Goal: Task Accomplishment & Management: Manage account settings

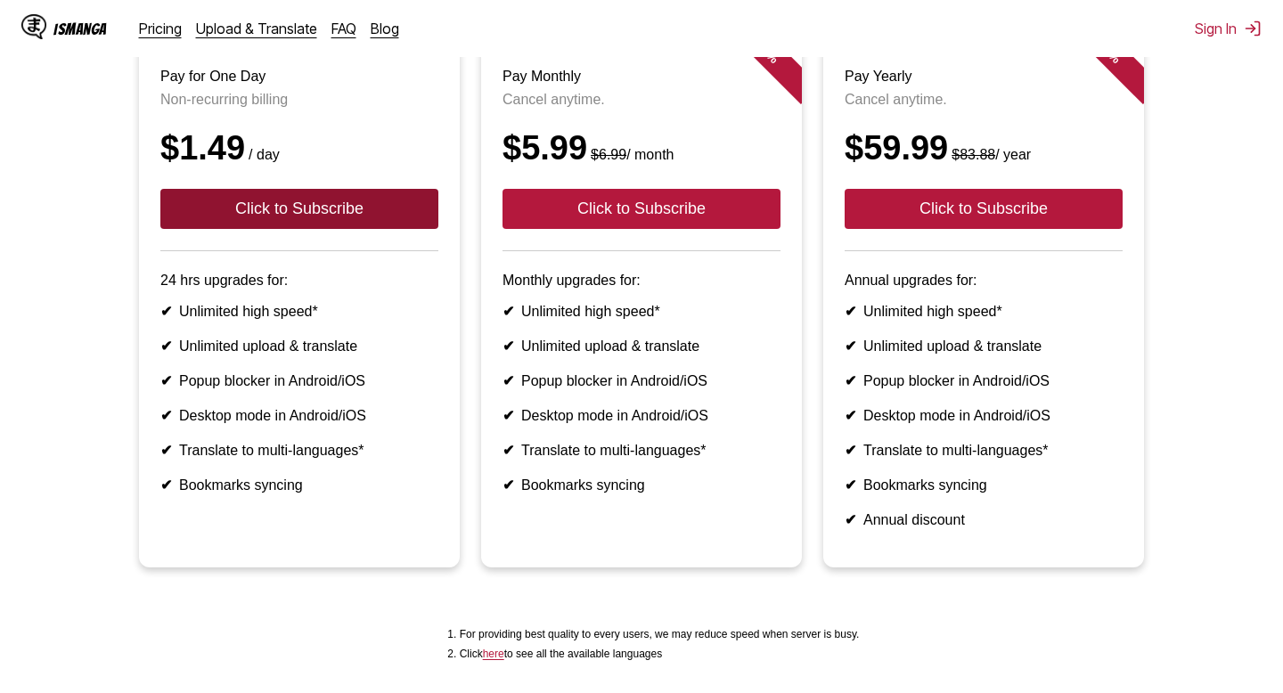
click at [367, 219] on button "Click to Subscribe" at bounding box center [299, 209] width 278 height 40
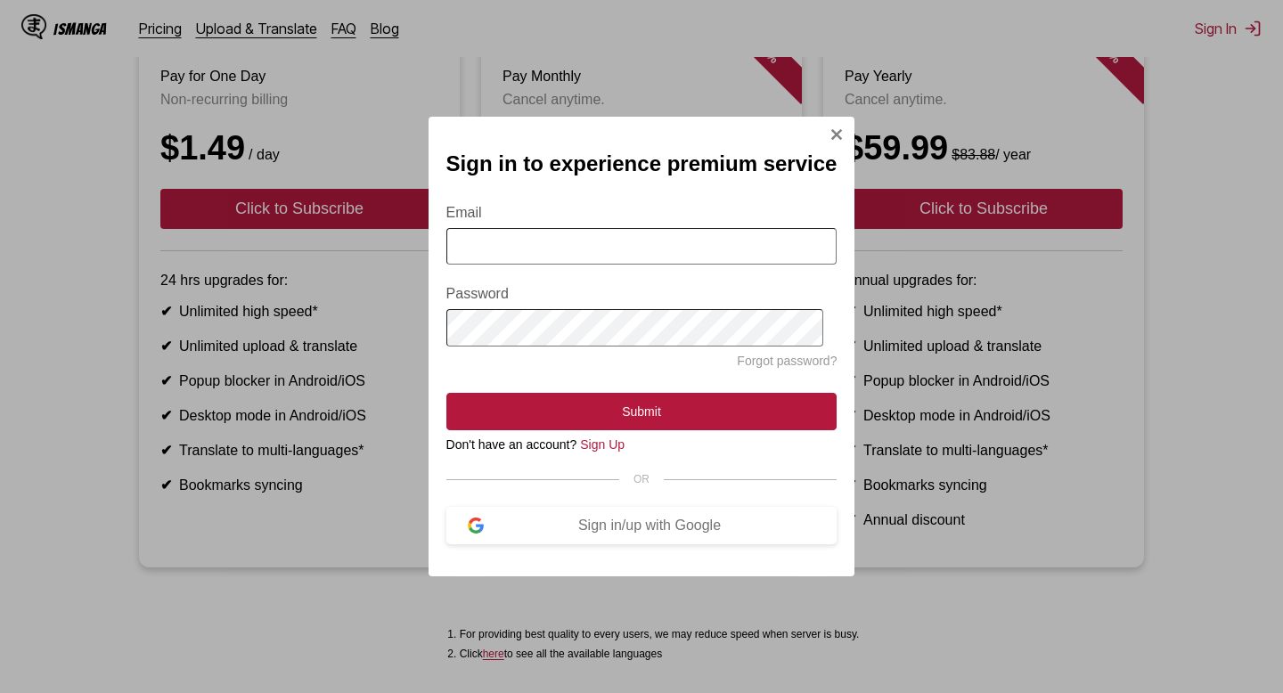
click at [482, 244] on input "Email" at bounding box center [641, 246] width 391 height 37
type input "**********"
click at [663, 536] on button "Sign in/up with Google" at bounding box center [641, 525] width 391 height 37
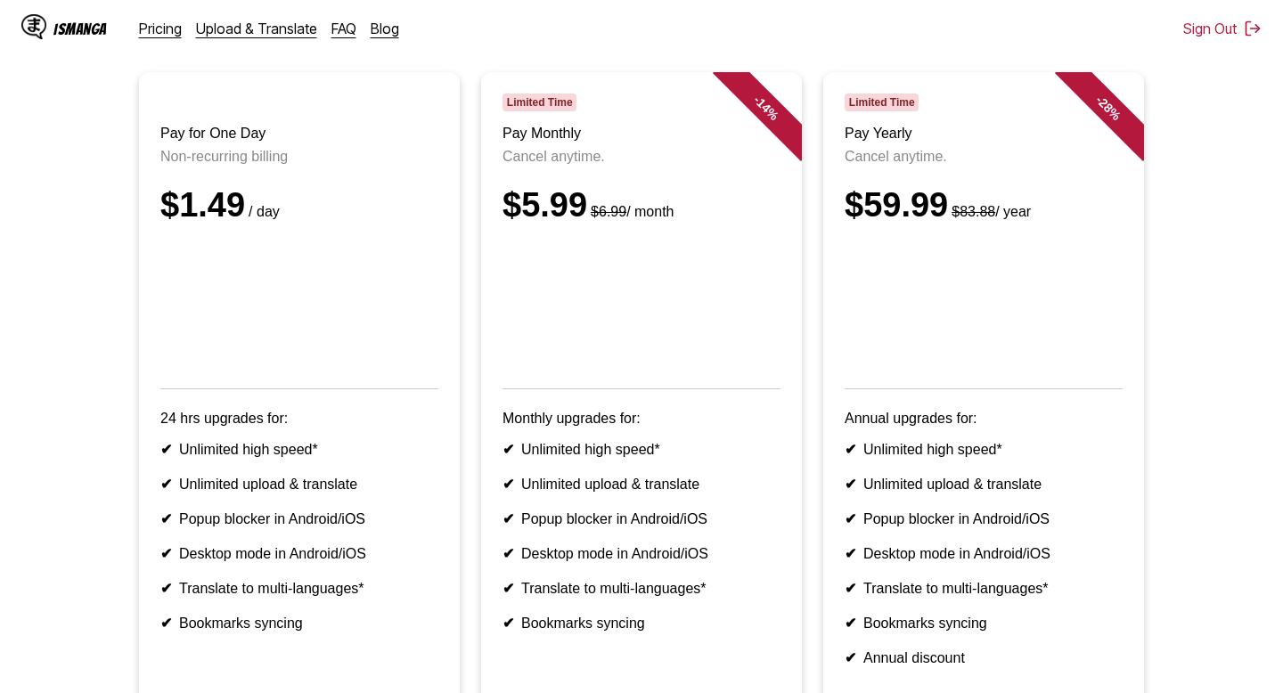
scroll to position [165, 0]
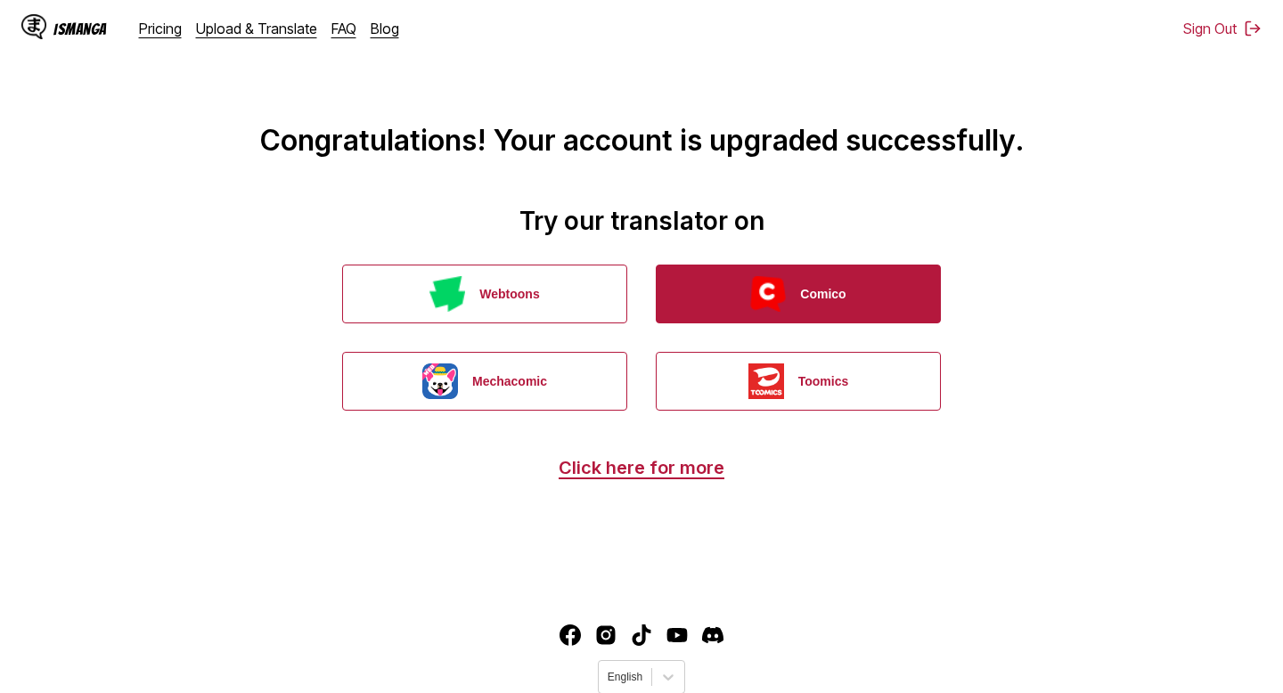
scroll to position [61, 0]
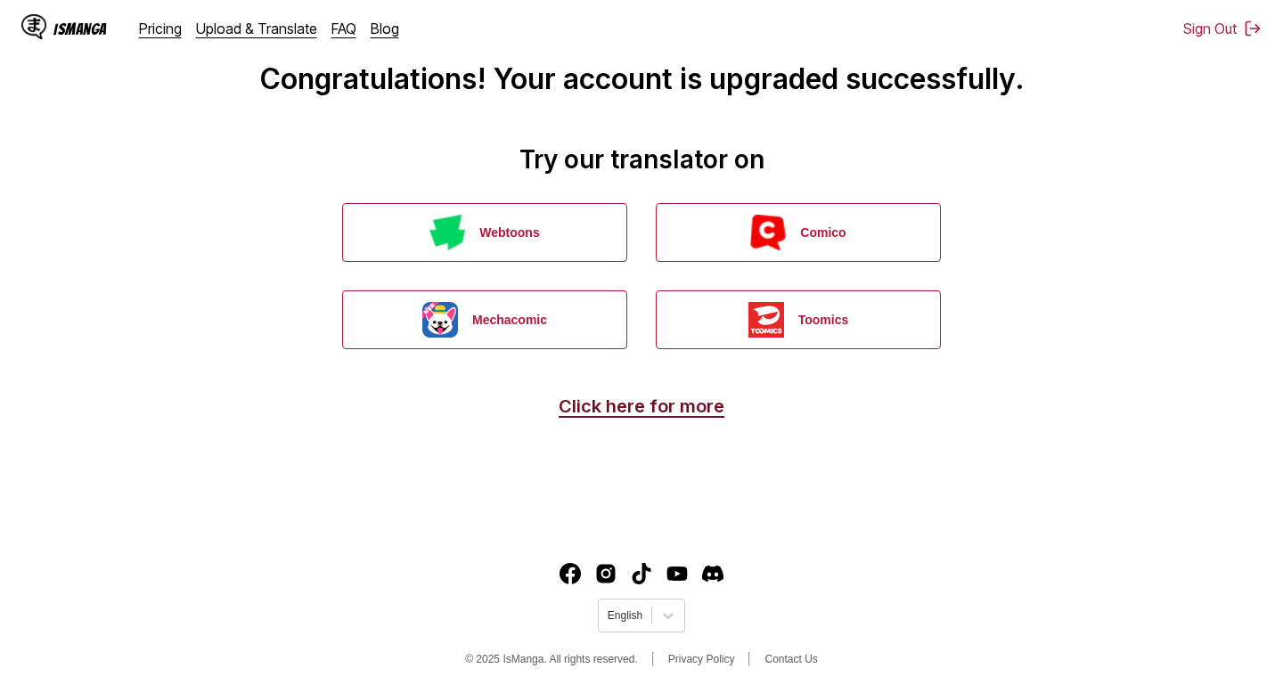
click at [665, 404] on link "Click here for more" at bounding box center [641, 405] width 166 height 21
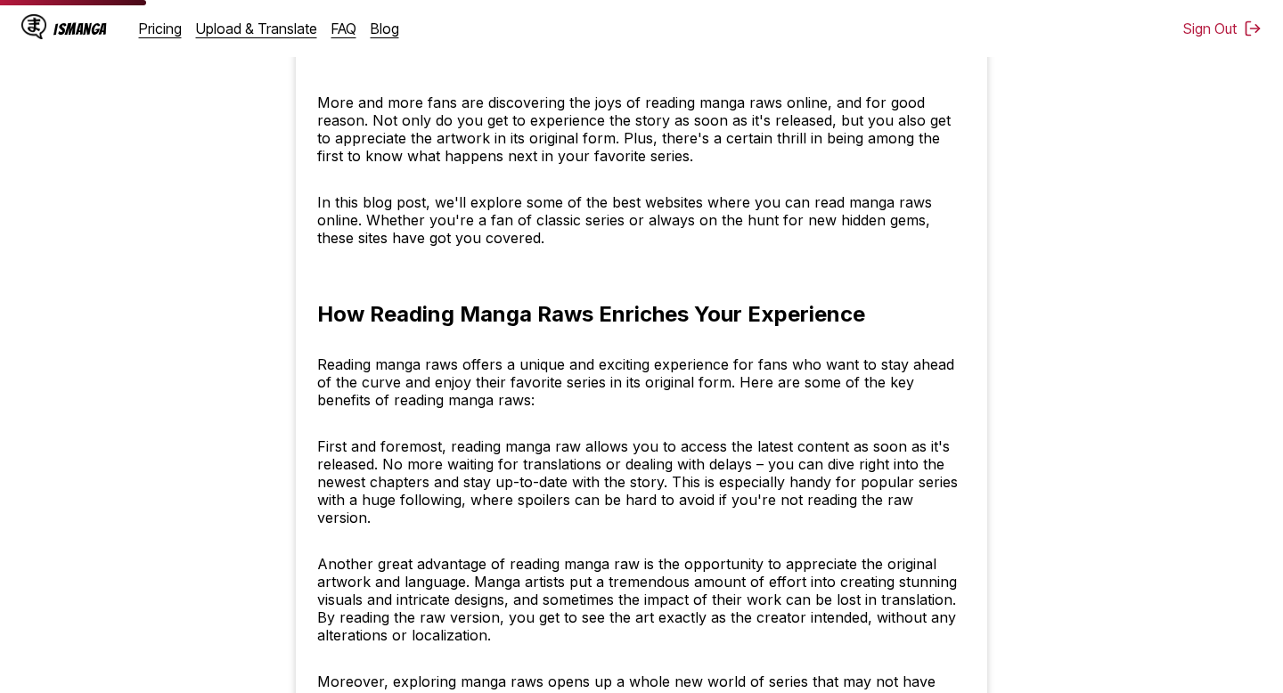
scroll to position [902, 0]
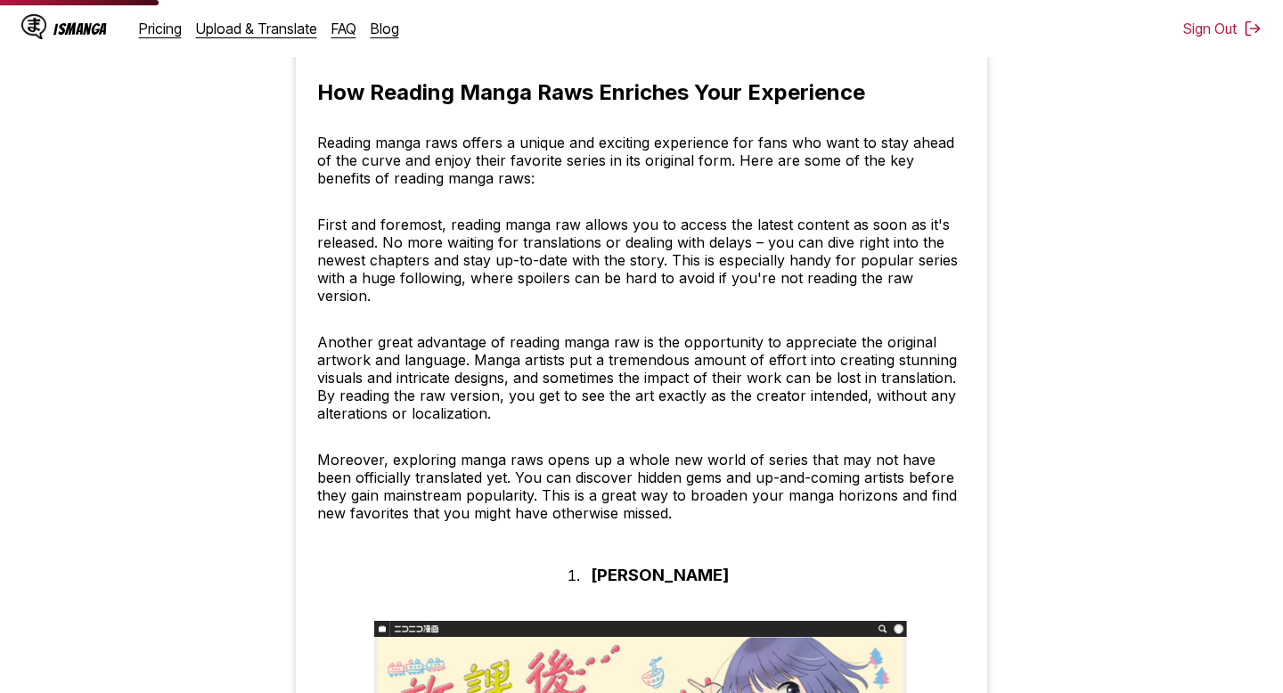
click at [93, 30] on div "IsManga" at bounding box center [79, 28] width 53 height 17
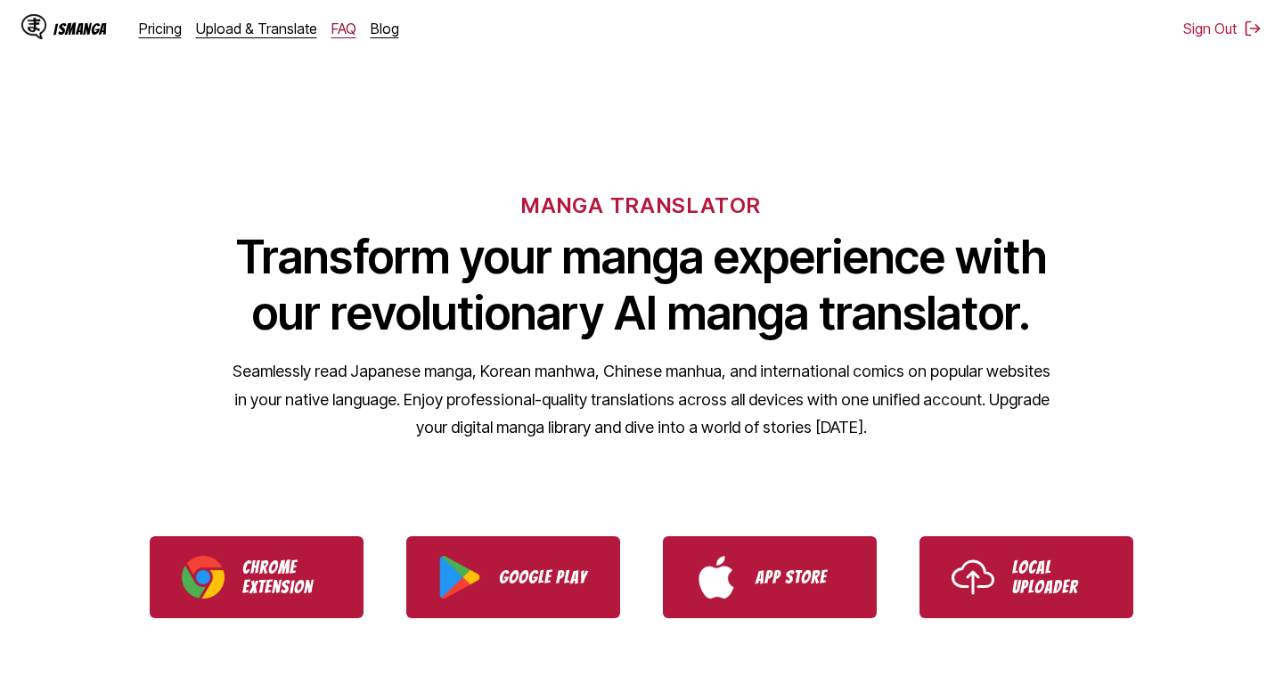
click at [345, 20] on link "FAQ" at bounding box center [343, 29] width 25 height 18
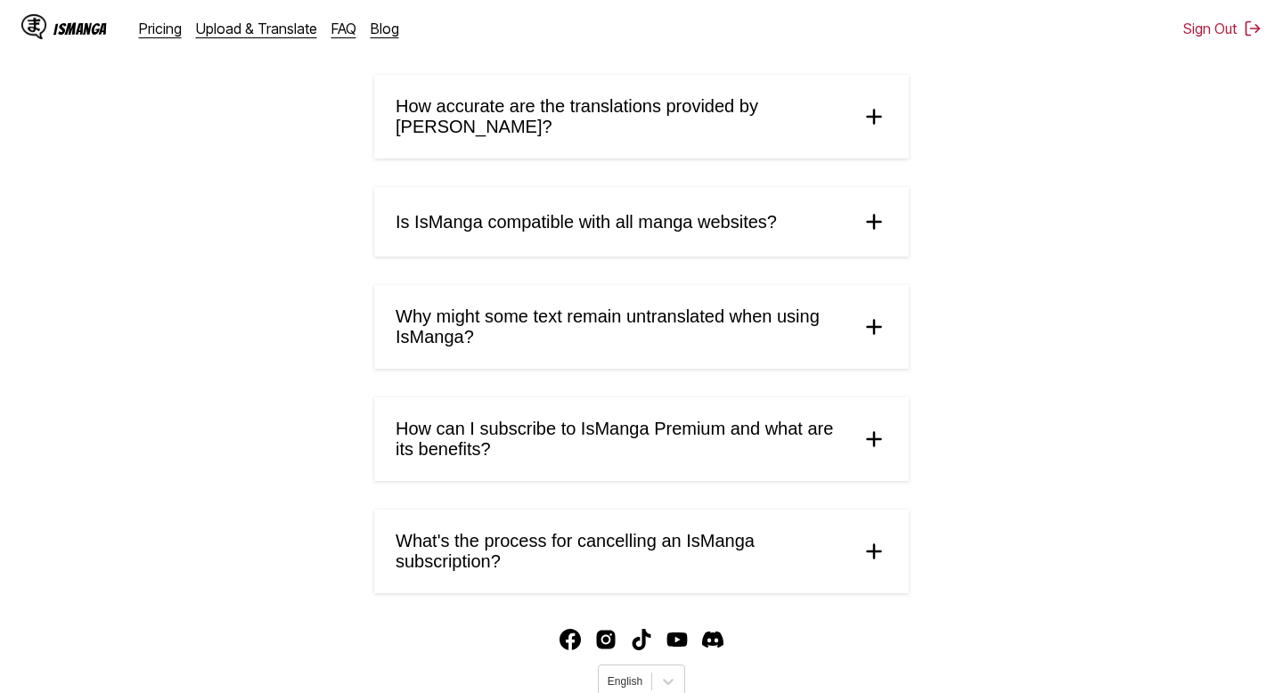
scroll to position [860, 0]
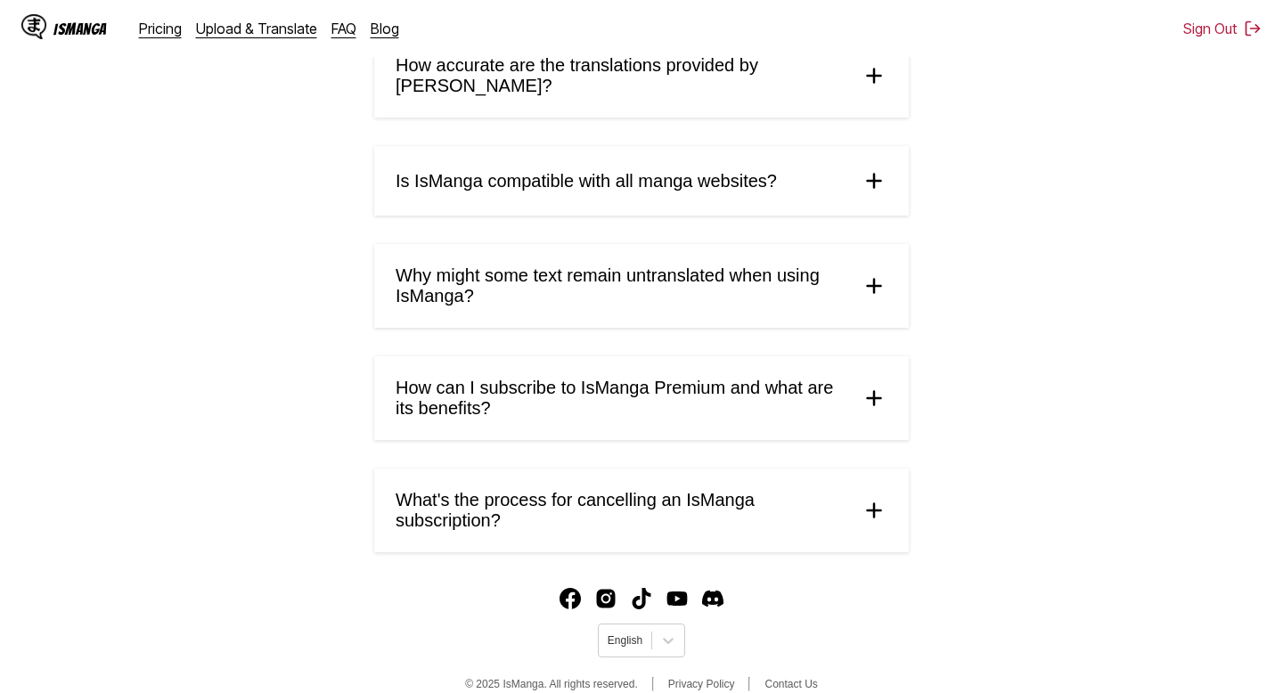
click at [459, 378] on span "How can I subscribe to IsManga Premium and what are its benefits?" at bounding box center [620, 398] width 451 height 41
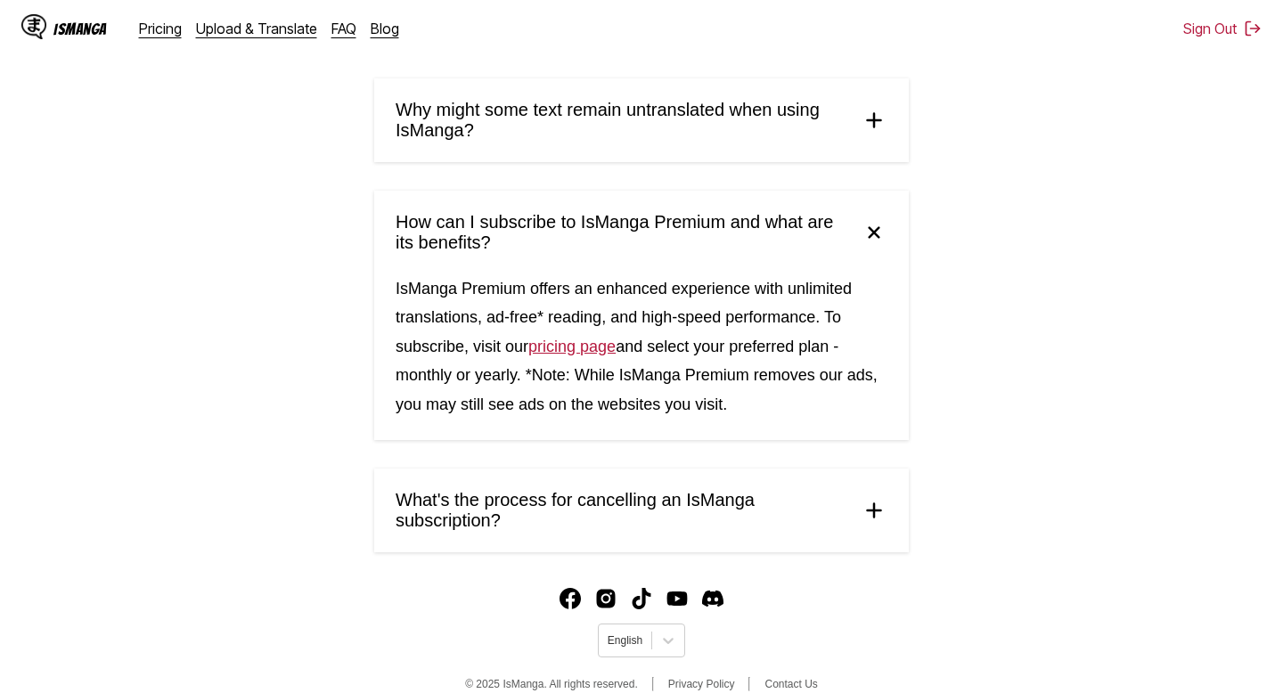
click at [534, 492] on span "What's the process for cancelling an IsManga subscription?" at bounding box center [620, 510] width 451 height 41
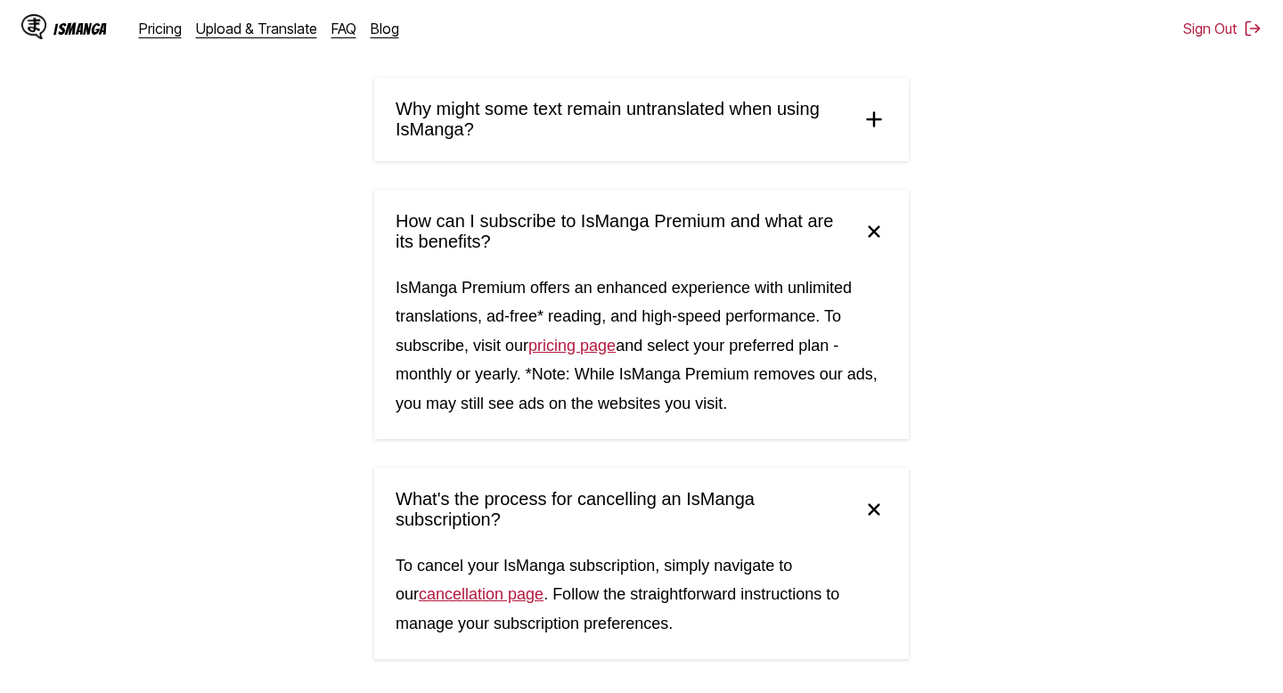
click at [495, 585] on link "cancellation page" at bounding box center [481, 594] width 125 height 18
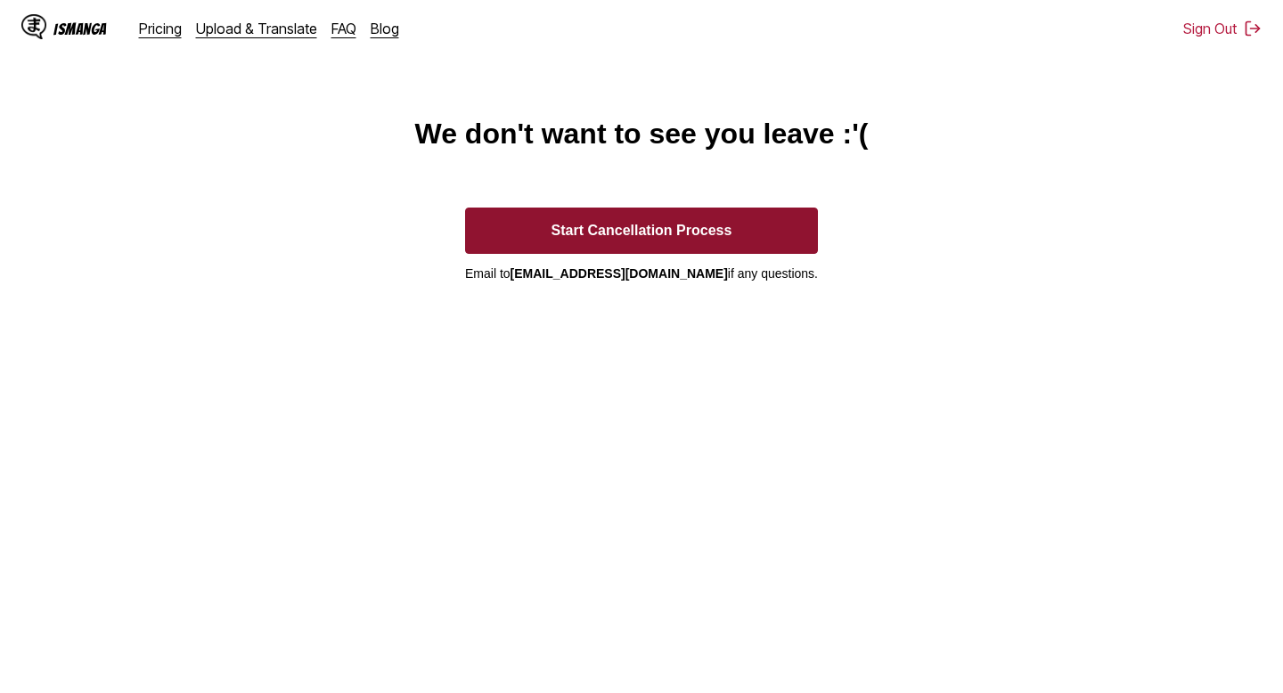
click at [751, 214] on button "Start Cancellation Process" at bounding box center [641, 231] width 353 height 46
click at [636, 227] on button "Start Cancellation Process" at bounding box center [641, 231] width 353 height 46
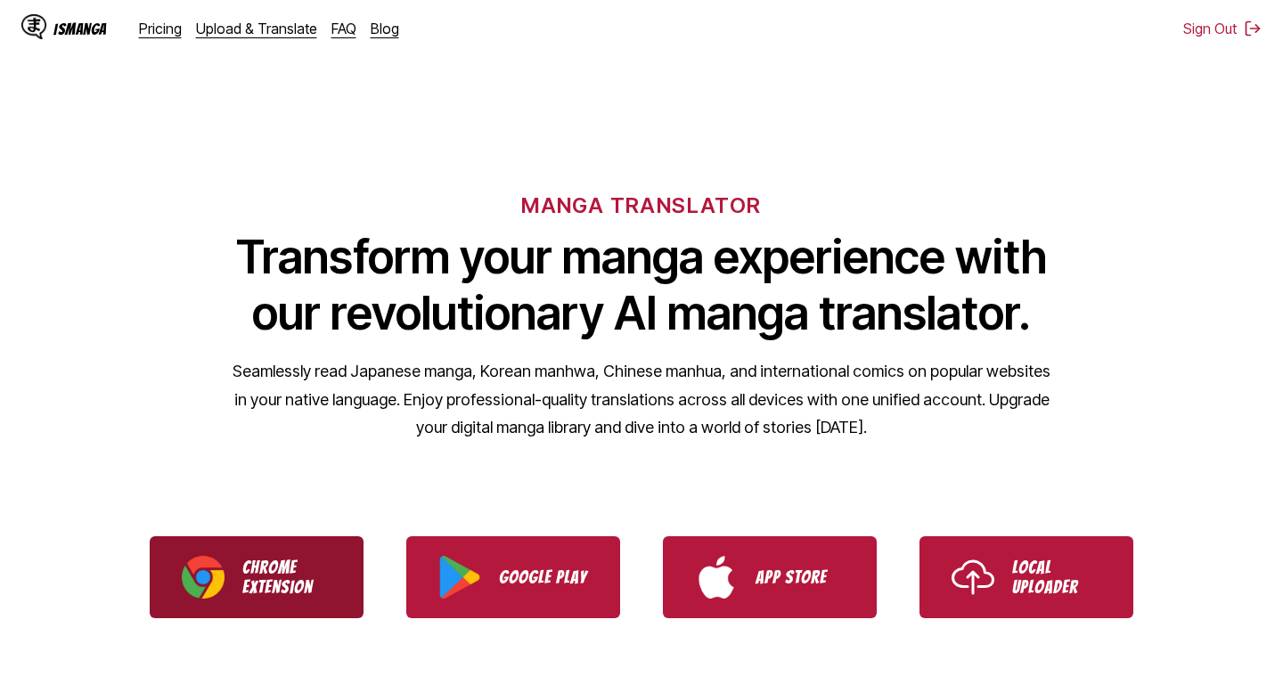
click at [269, 591] on p "Chrome Extension" at bounding box center [286, 577] width 89 height 39
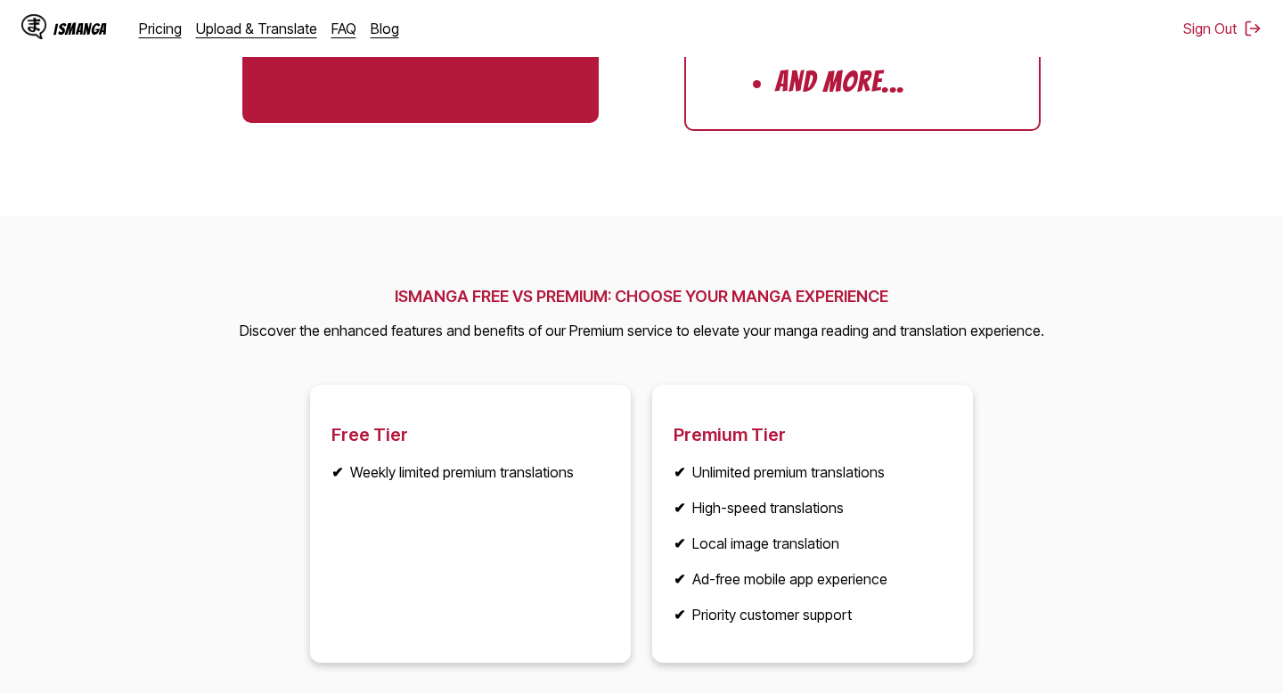
scroll to position [2167, 0]
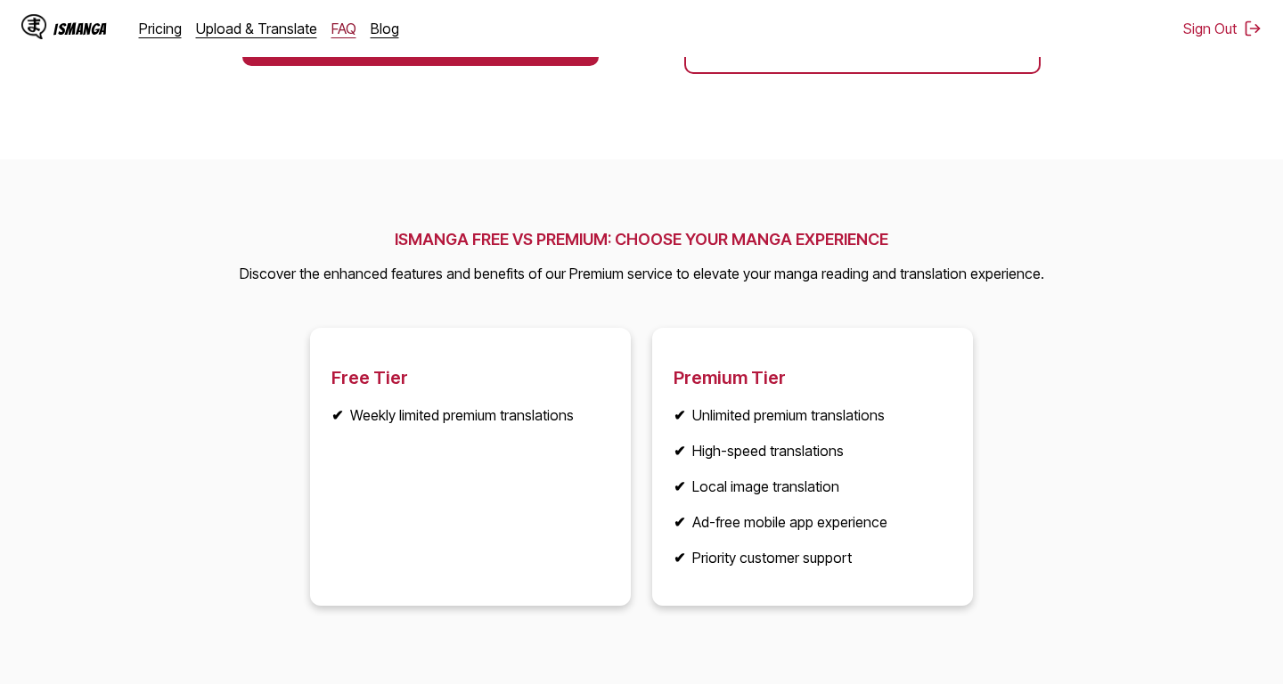
click at [335, 35] on link "FAQ" at bounding box center [343, 29] width 25 height 18
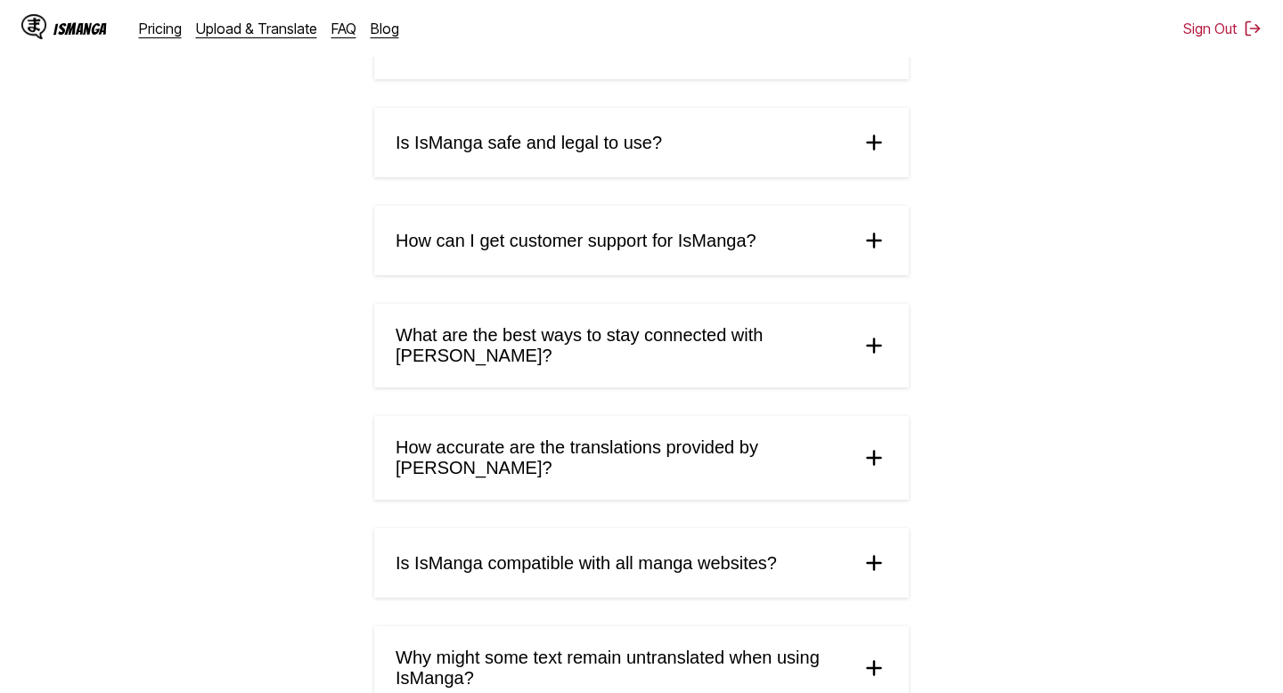
scroll to position [546, 0]
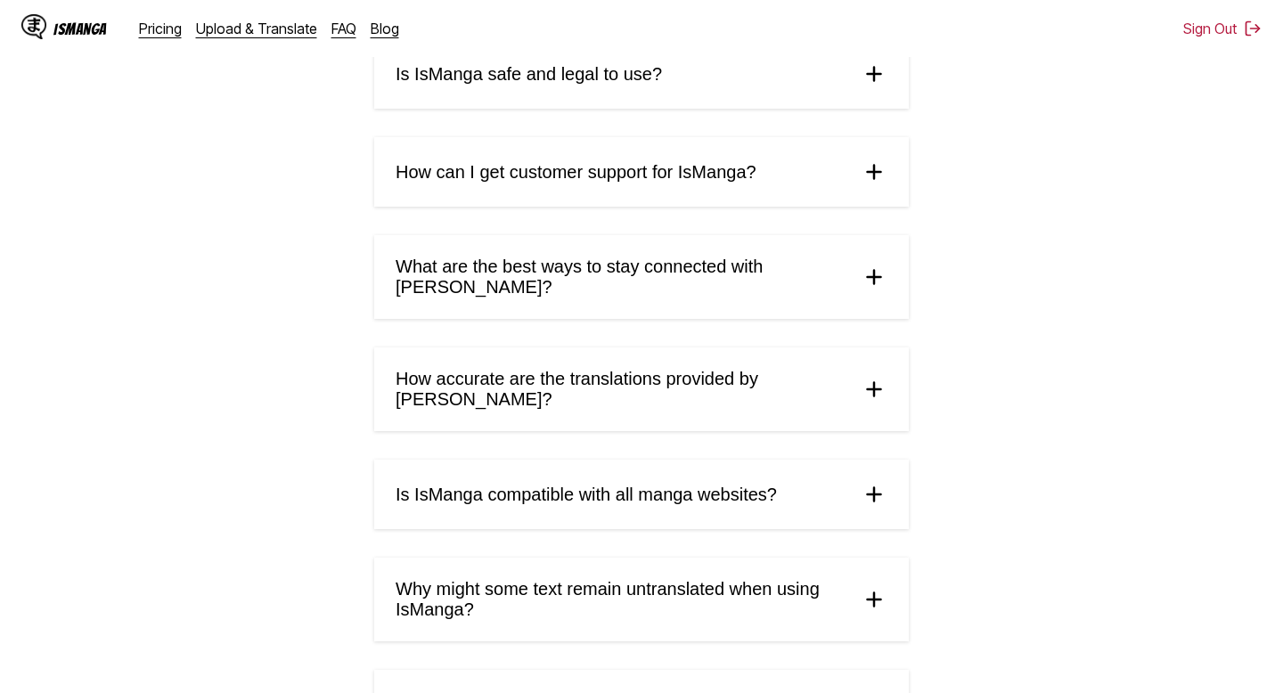
click at [491, 189] on summary "How can I get customer support for IsManga?" at bounding box center [641, 171] width 534 height 69
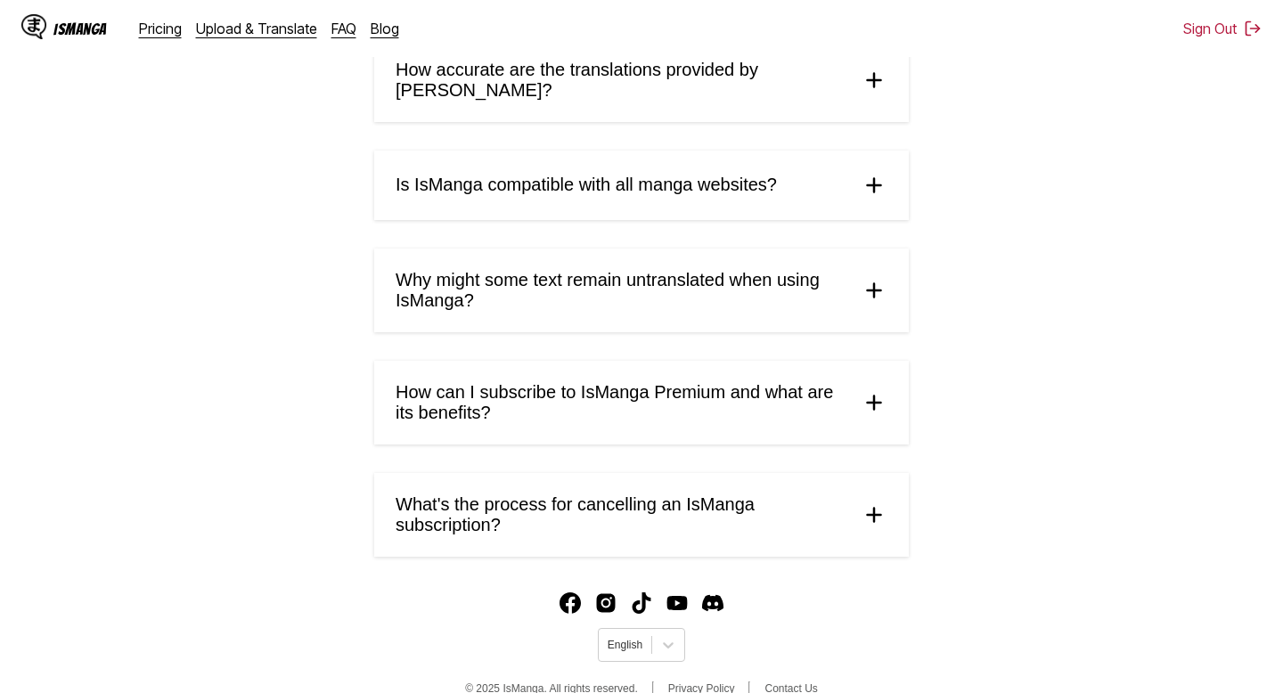
scroll to position [996, 0]
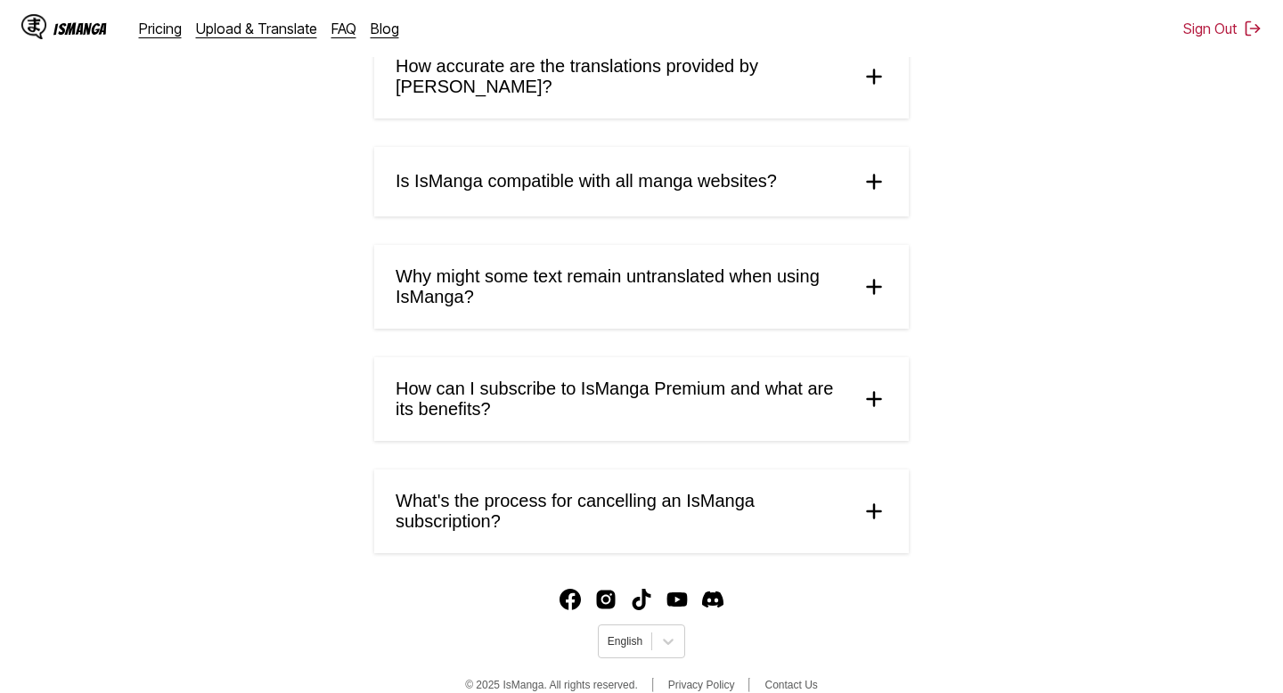
click at [463, 280] on summary "Why might some text remain untranslated when using IsManga?" at bounding box center [641, 287] width 534 height 84
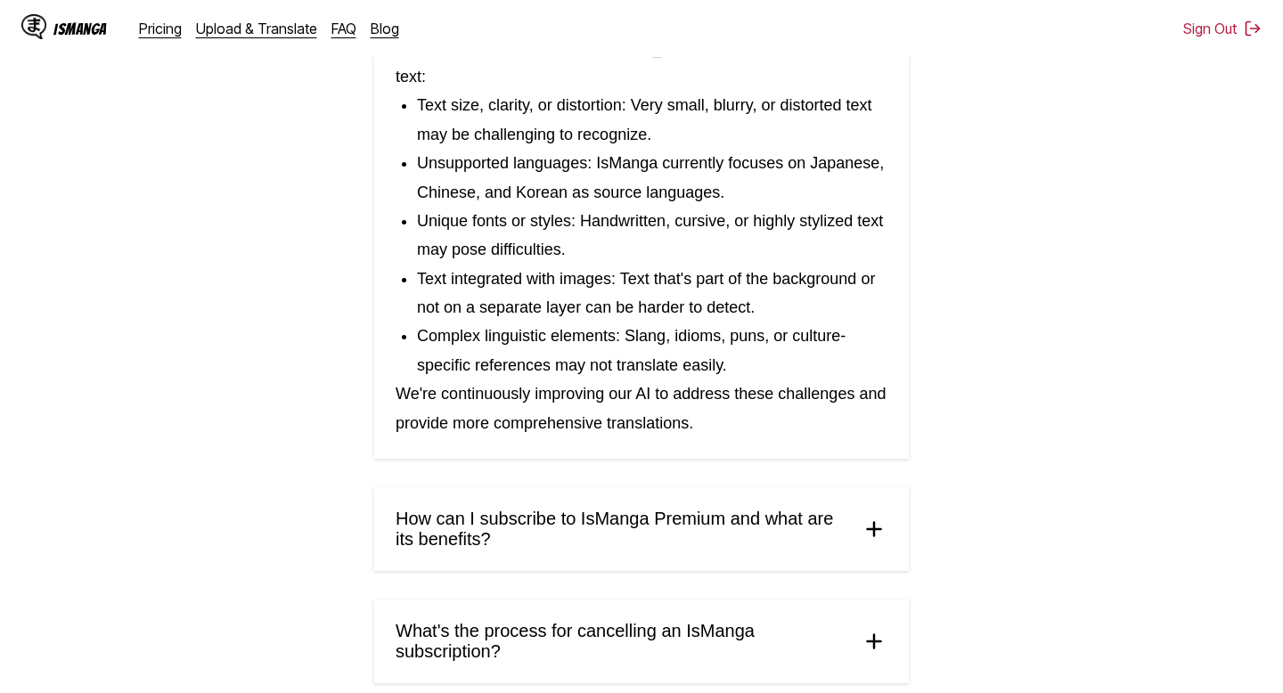
scroll to position [1393, 0]
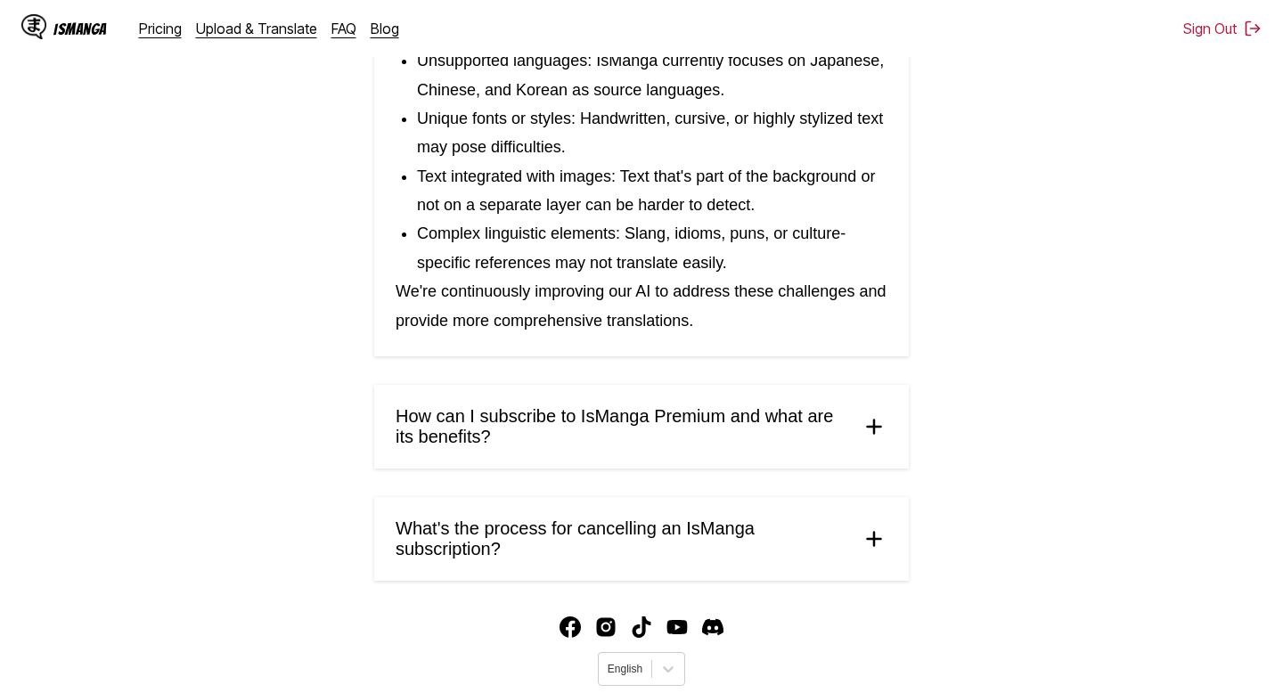
click at [507, 406] on span "How can I subscribe to IsManga Premium and what are its benefits?" at bounding box center [620, 426] width 451 height 41
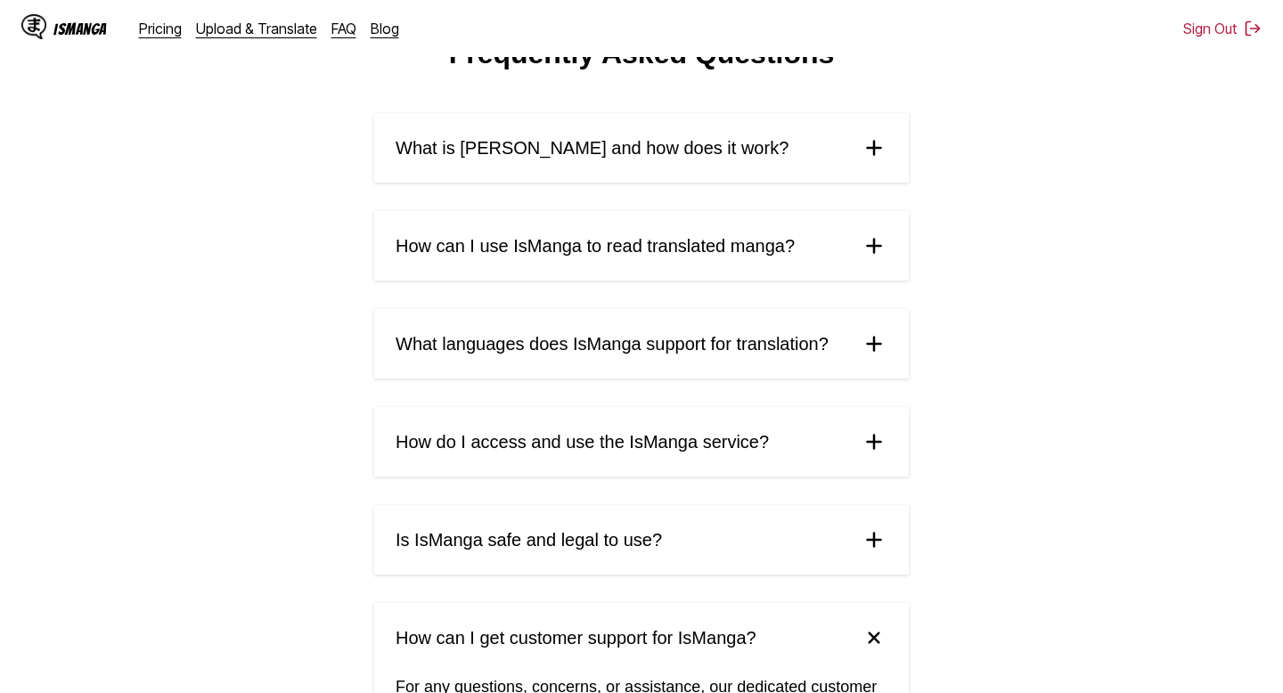
scroll to position [49, 0]
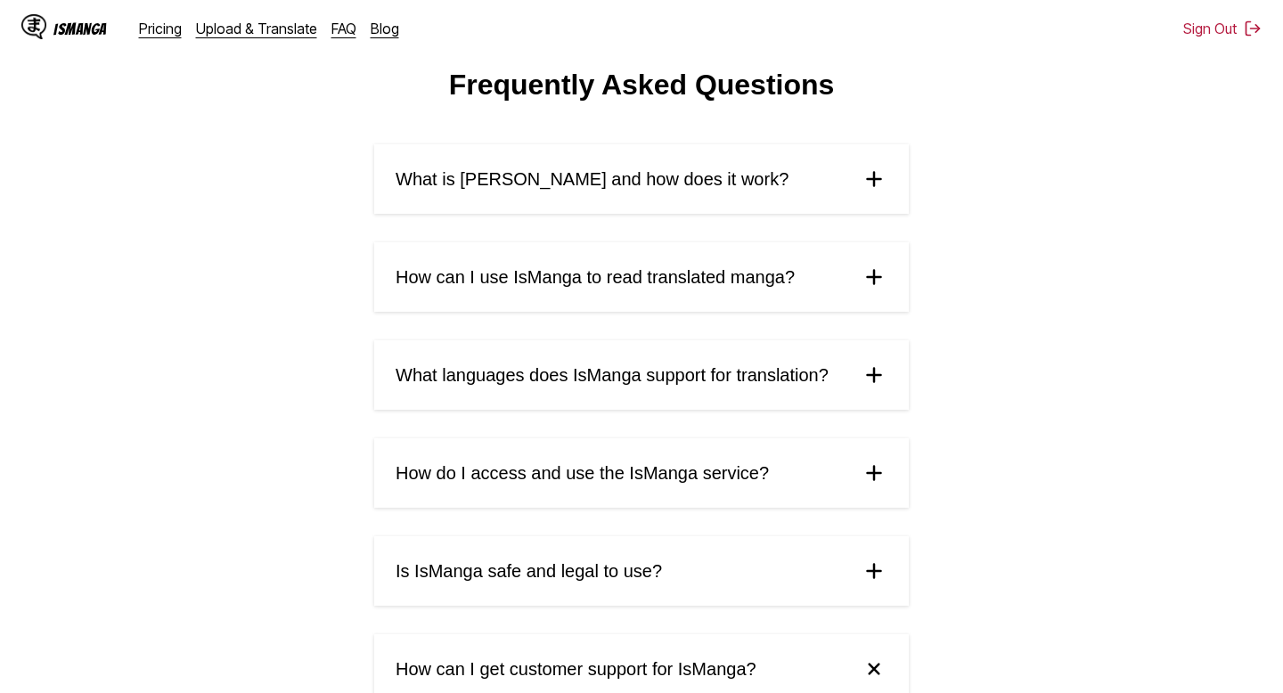
click at [517, 474] on span "How do I access and use the IsManga service?" at bounding box center [581, 473] width 373 height 20
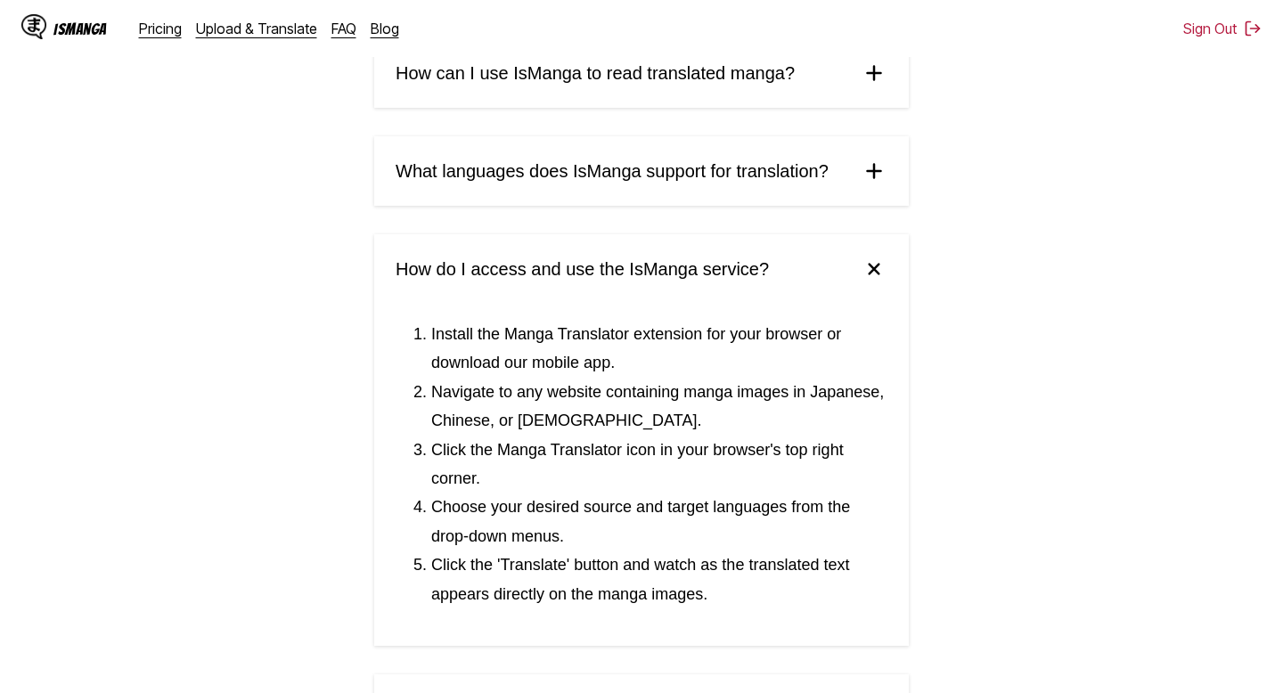
scroll to position [261, 0]
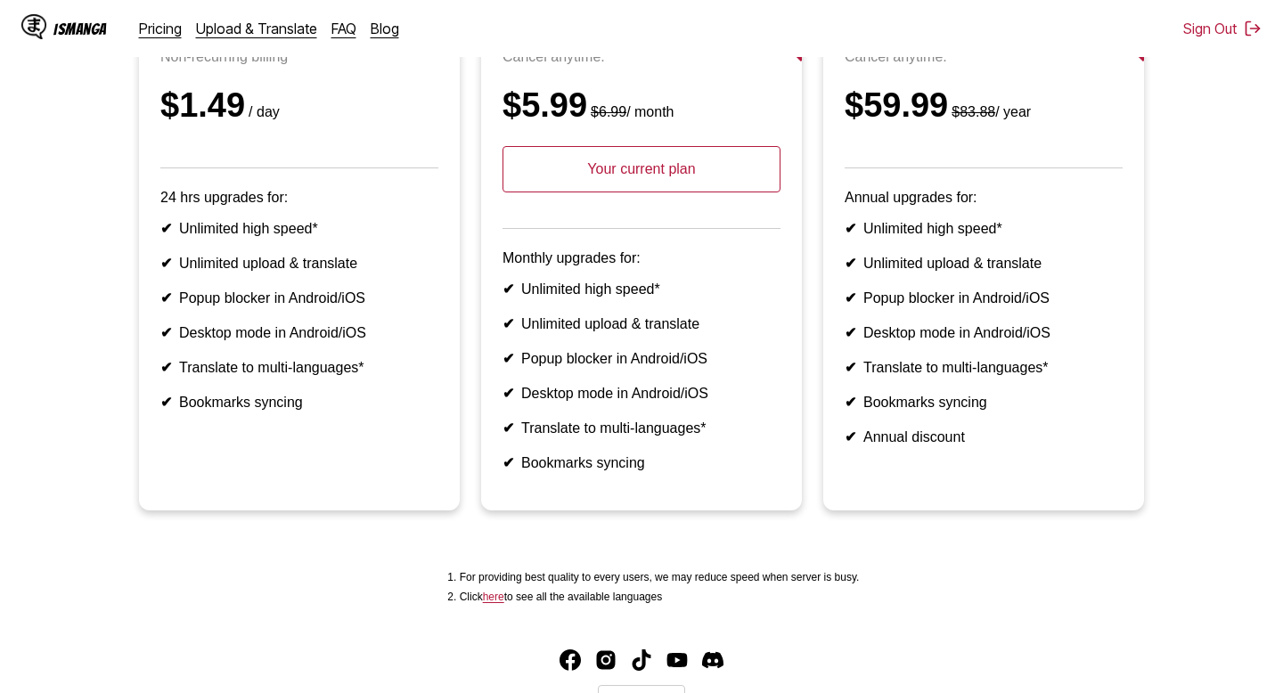
scroll to position [358, 0]
